Goal: Task Accomplishment & Management: Manage account settings

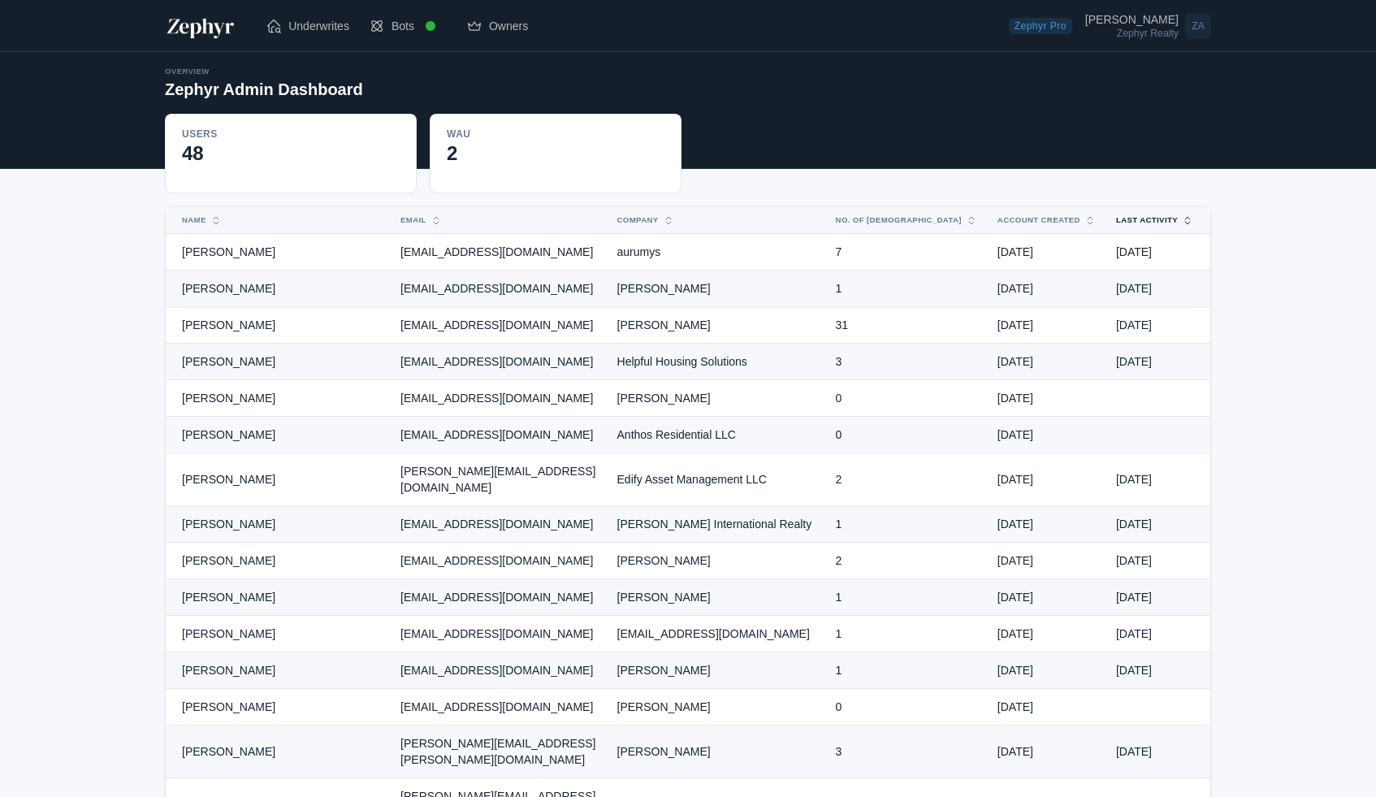
click at [1139, 222] on button "Last Activity" at bounding box center [1145, 220] width 78 height 26
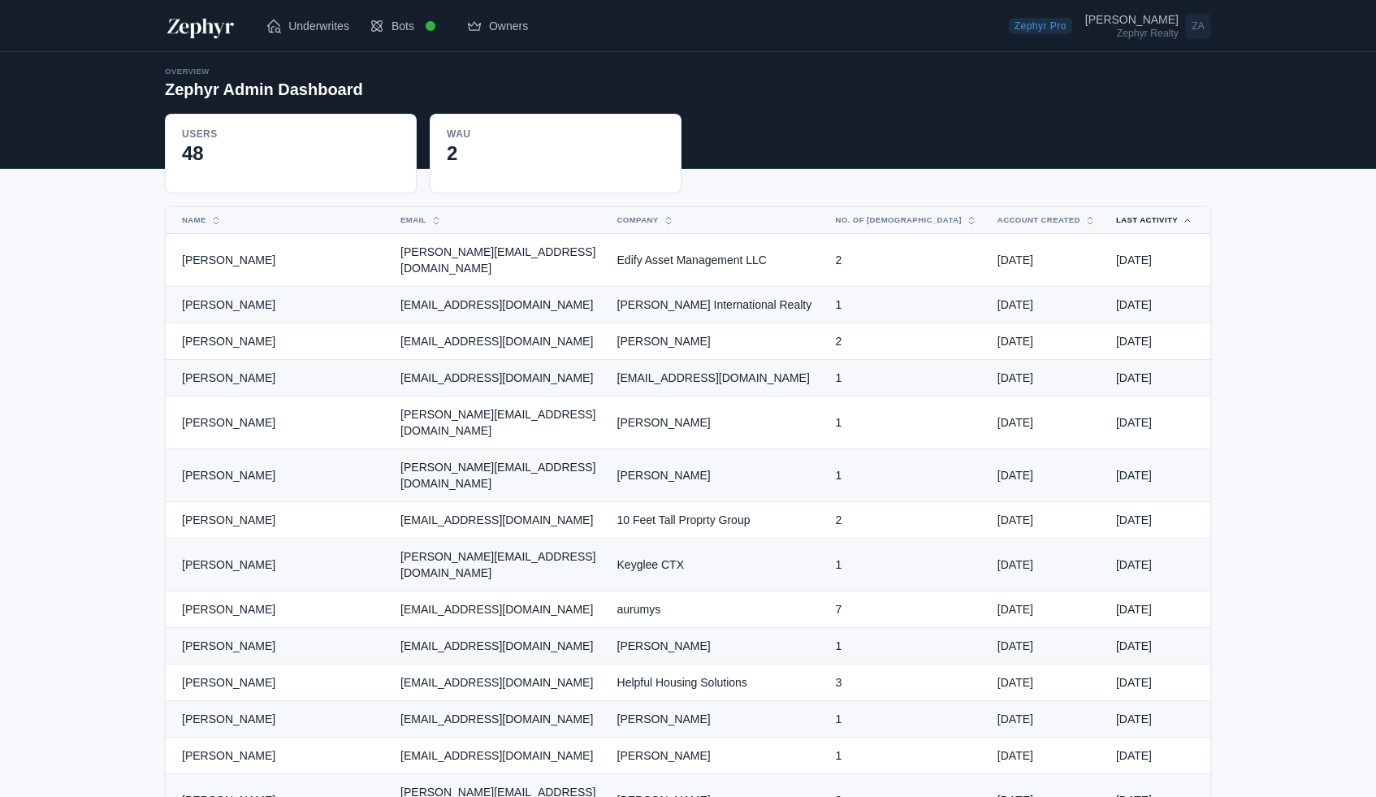
click at [1139, 222] on button "Last Activity" at bounding box center [1145, 220] width 78 height 26
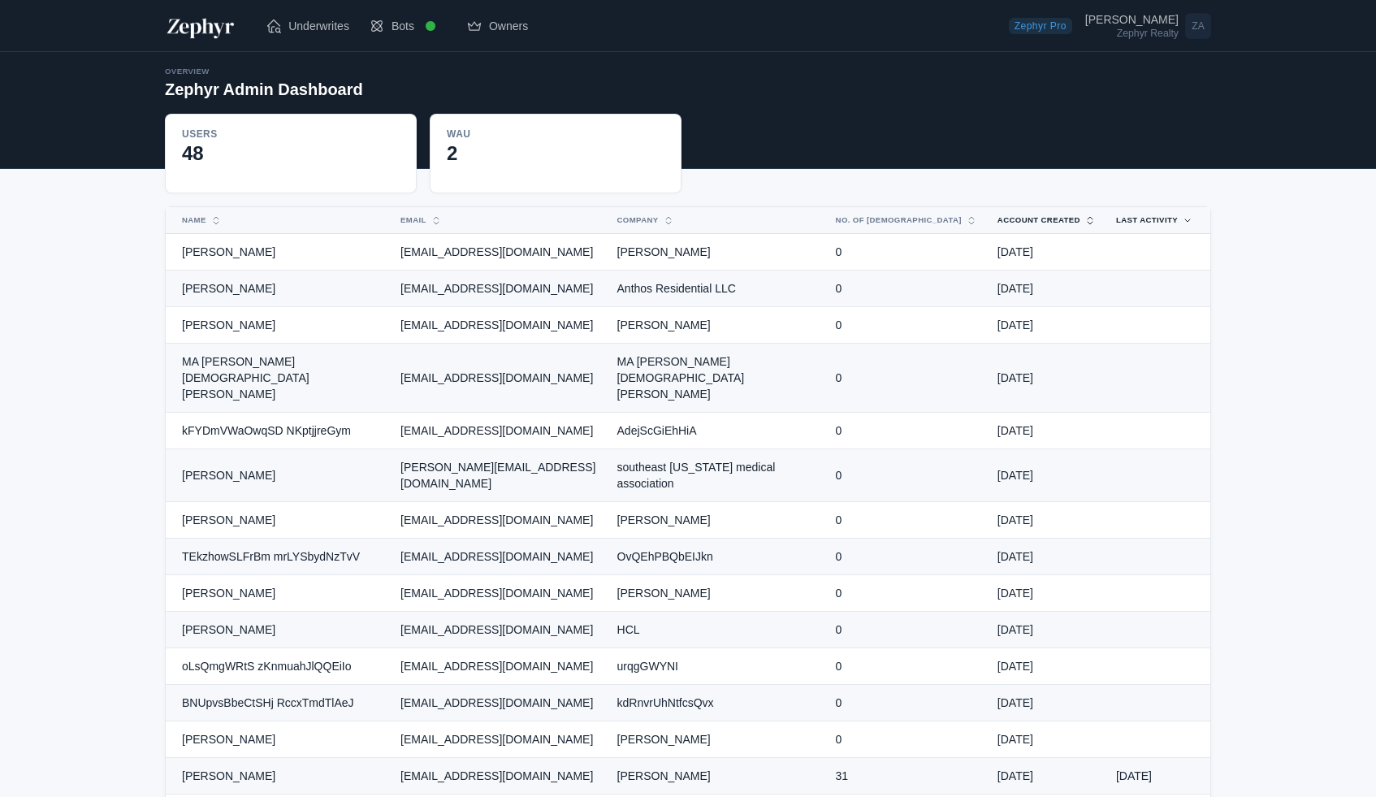
click at [1007, 218] on button "Account Created" at bounding box center [1037, 220] width 99 height 26
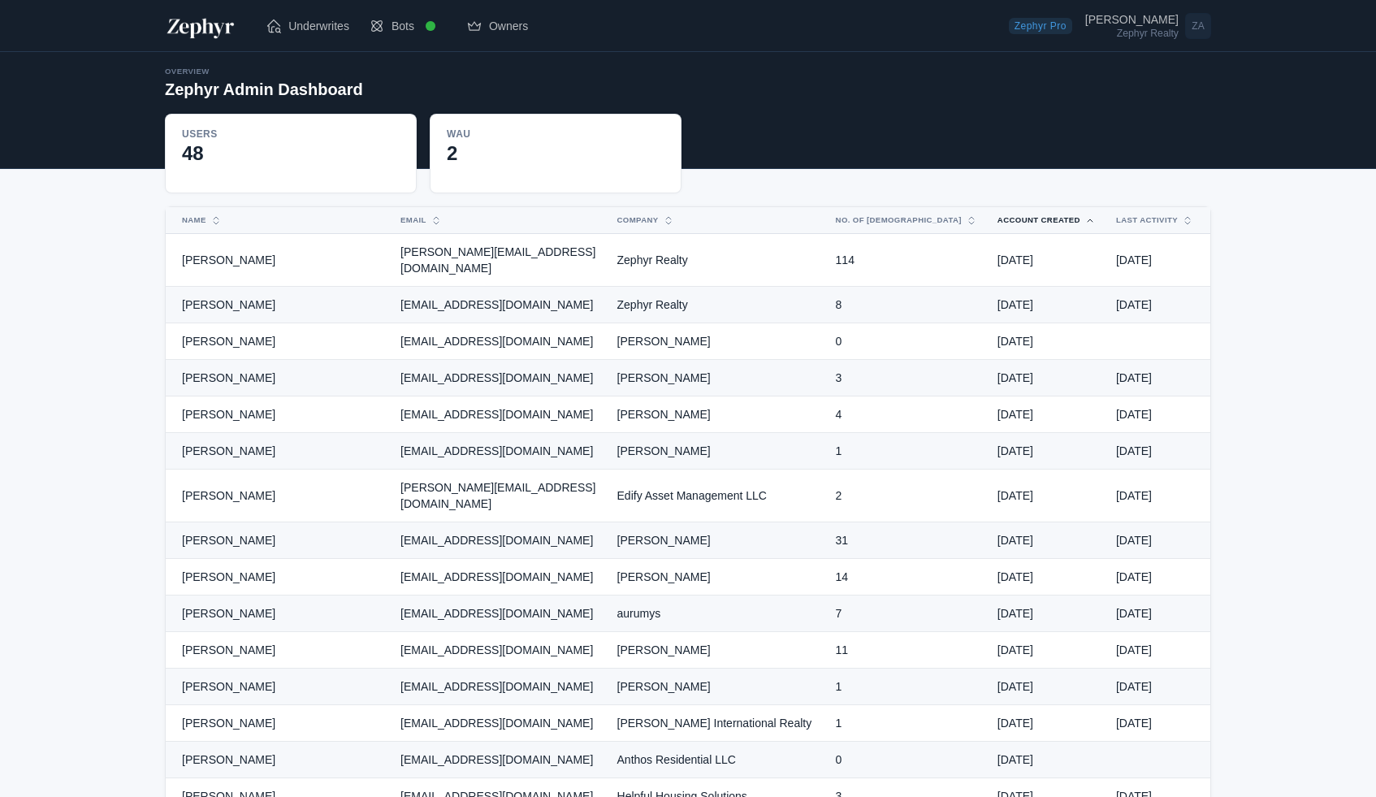
click at [1007, 218] on button "Account Created" at bounding box center [1037, 220] width 99 height 26
